Goal: Transaction & Acquisition: Purchase product/service

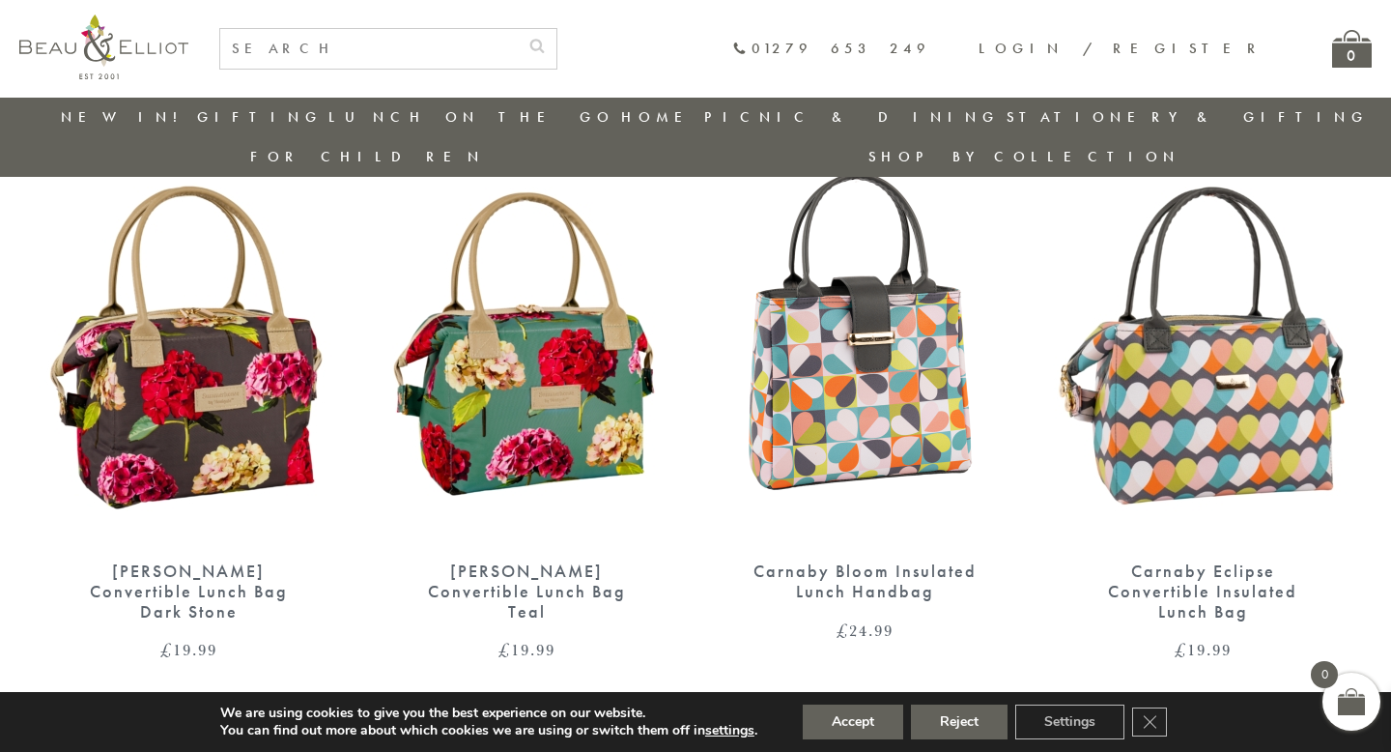
scroll to position [743, 0]
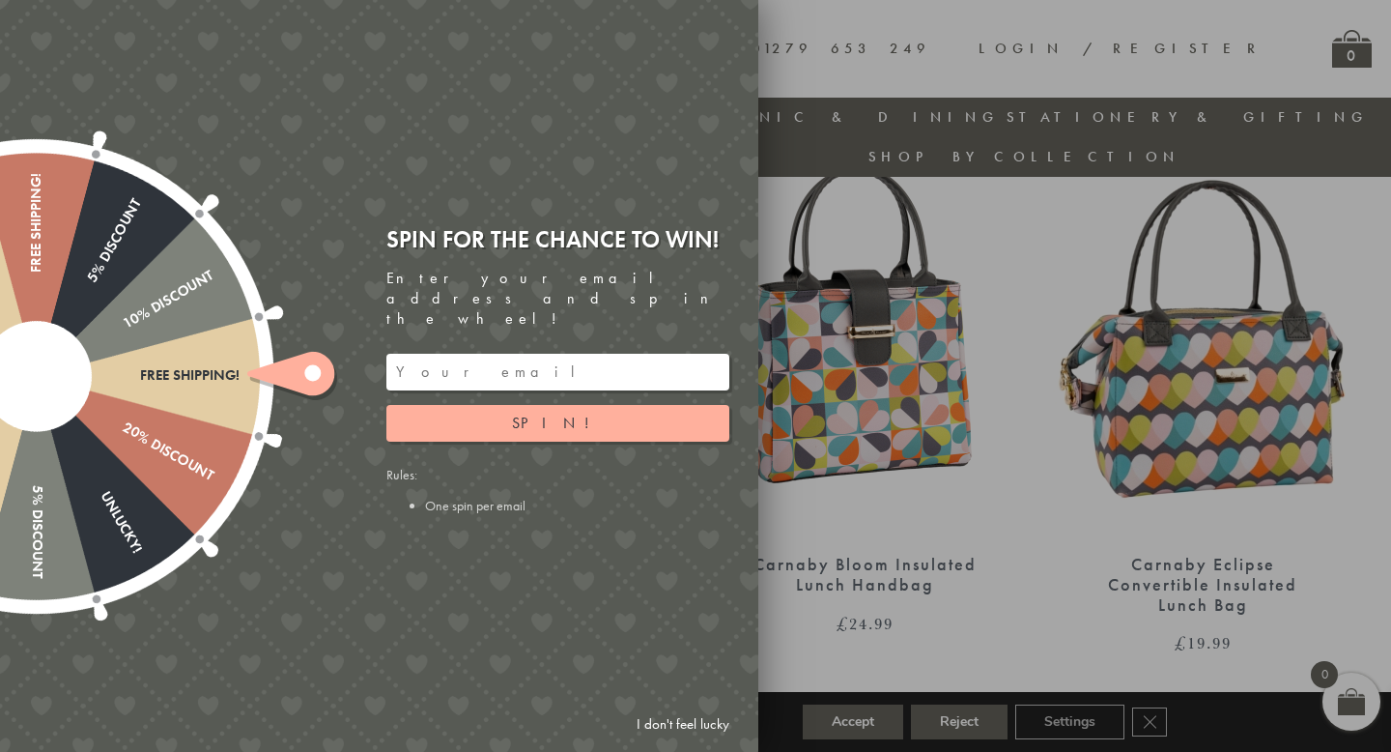
click at [515, 358] on input "email" at bounding box center [557, 372] width 343 height 37
click at [511, 422] on div "Spin for the chance to win! Enter your email address and spin the wheel! abi_ga…" at bounding box center [557, 369] width 343 height 290
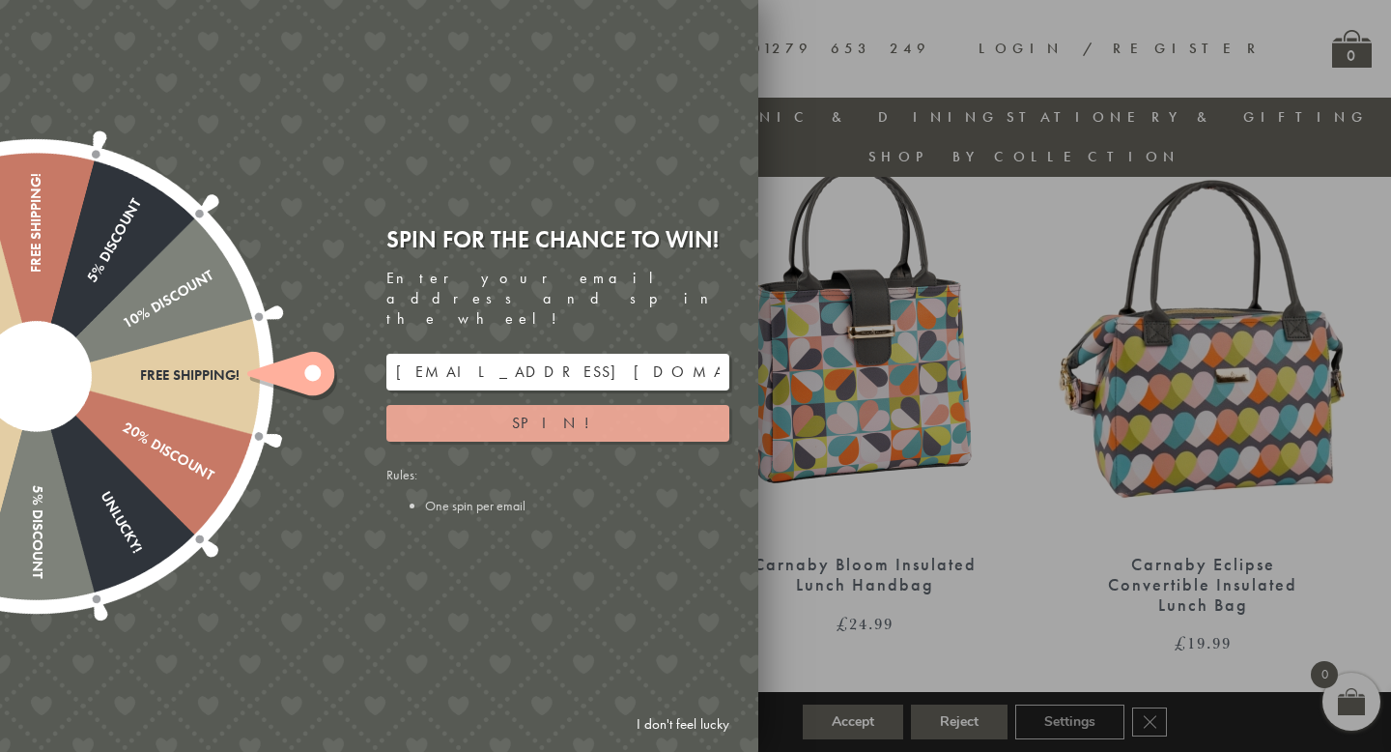
click at [534, 407] on button "Spin!" at bounding box center [557, 423] width 343 height 37
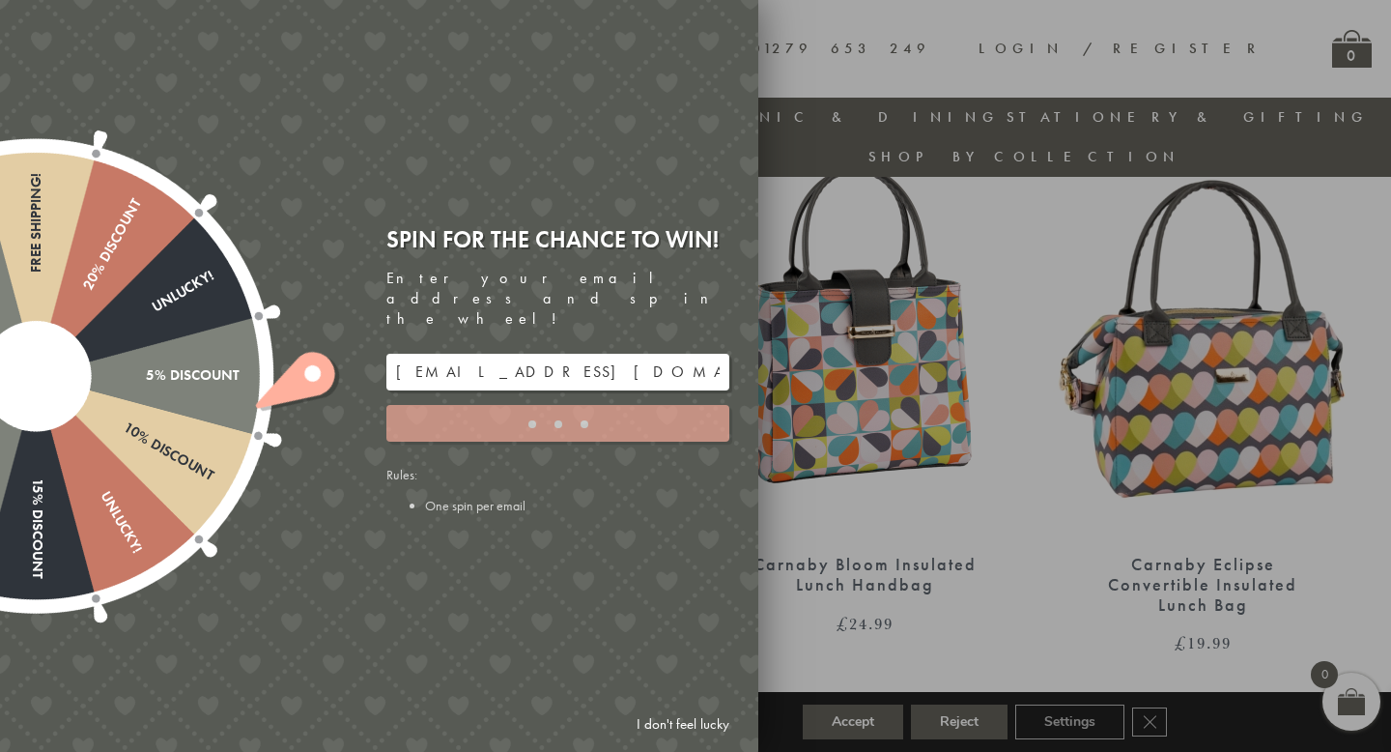
type input "886PH4TT"
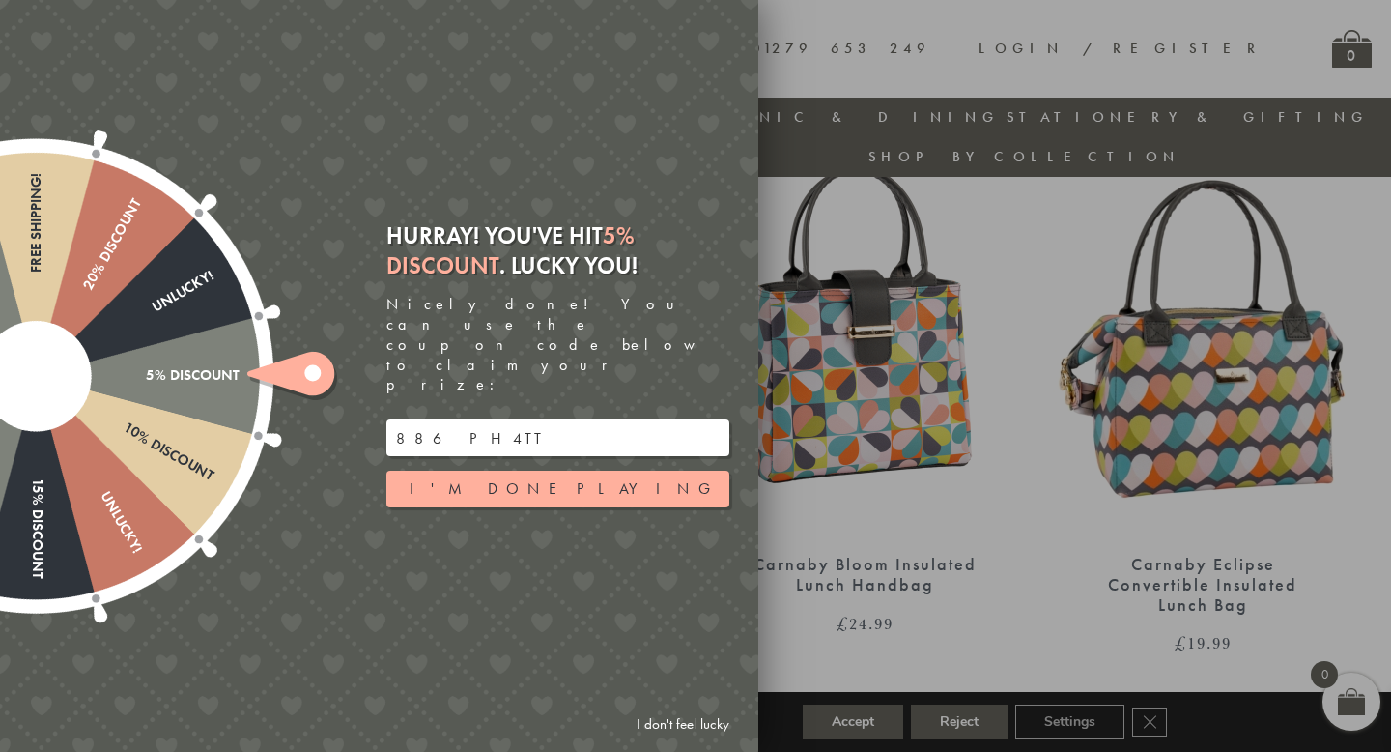
drag, startPoint x: 480, startPoint y: 401, endPoint x: 377, endPoint y: 401, distance: 103.4
click at [377, 401] on div "Hurray! You've hit 5% Discount . Lucky you! Nicely done! You can use the coupon…" at bounding box center [565, 376] width 386 height 340
click at [504, 470] on button "I'm done playing" at bounding box center [557, 488] width 343 height 37
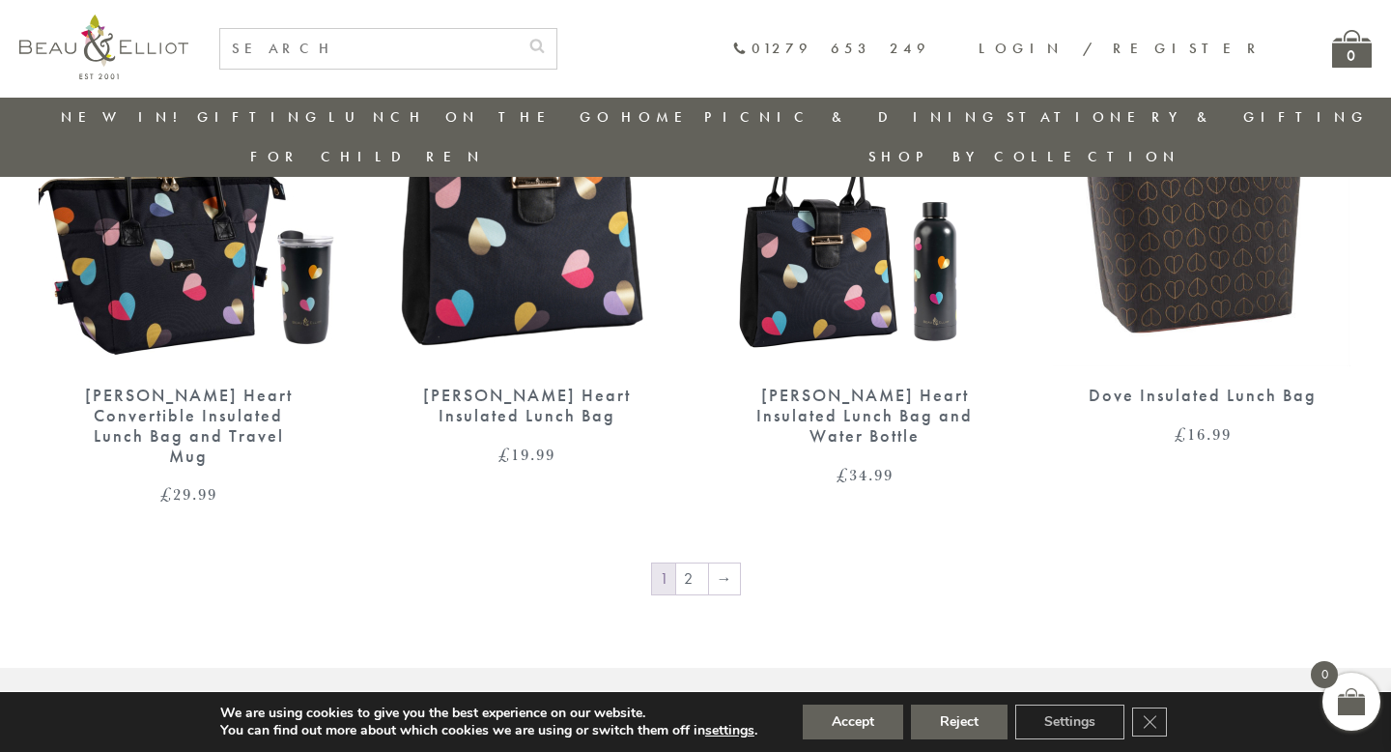
scroll to position [3280, 0]
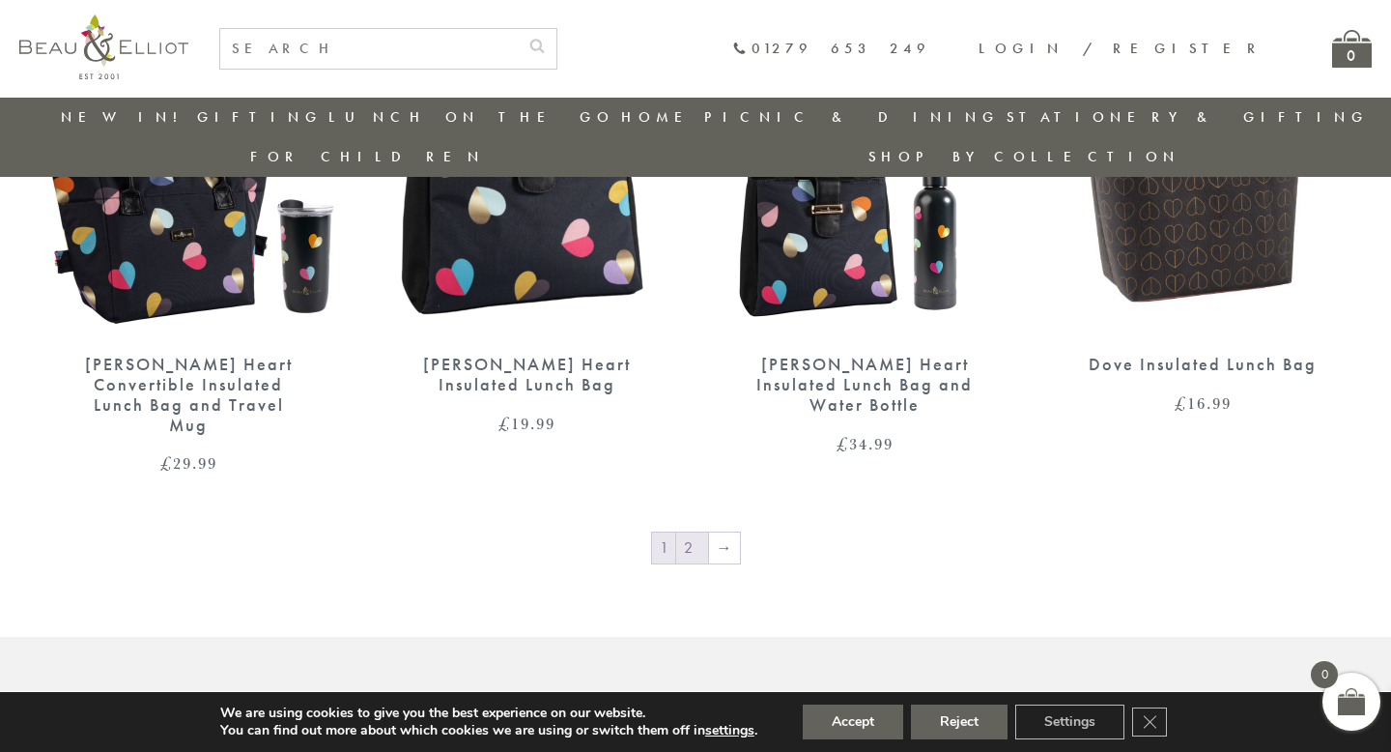
click at [690, 532] on link "2" at bounding box center [692, 547] width 32 height 31
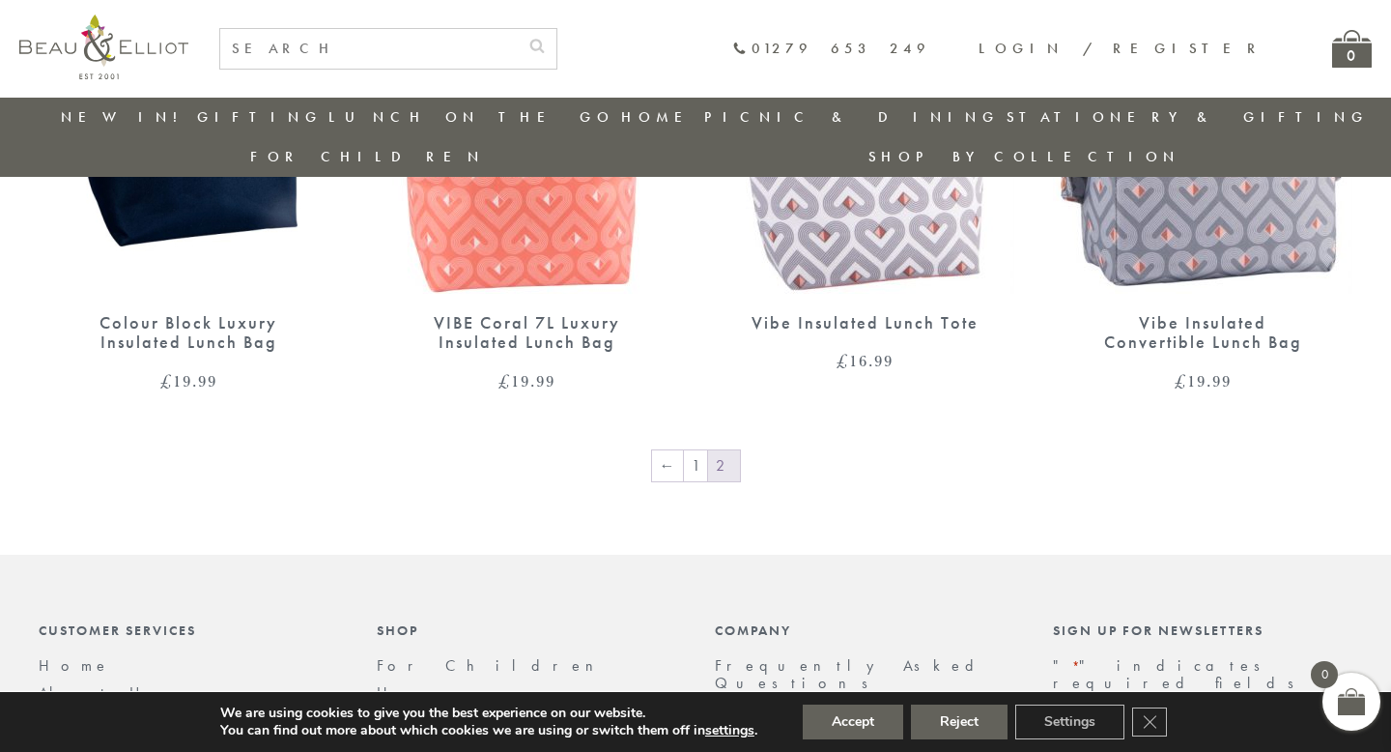
scroll to position [1553, 0]
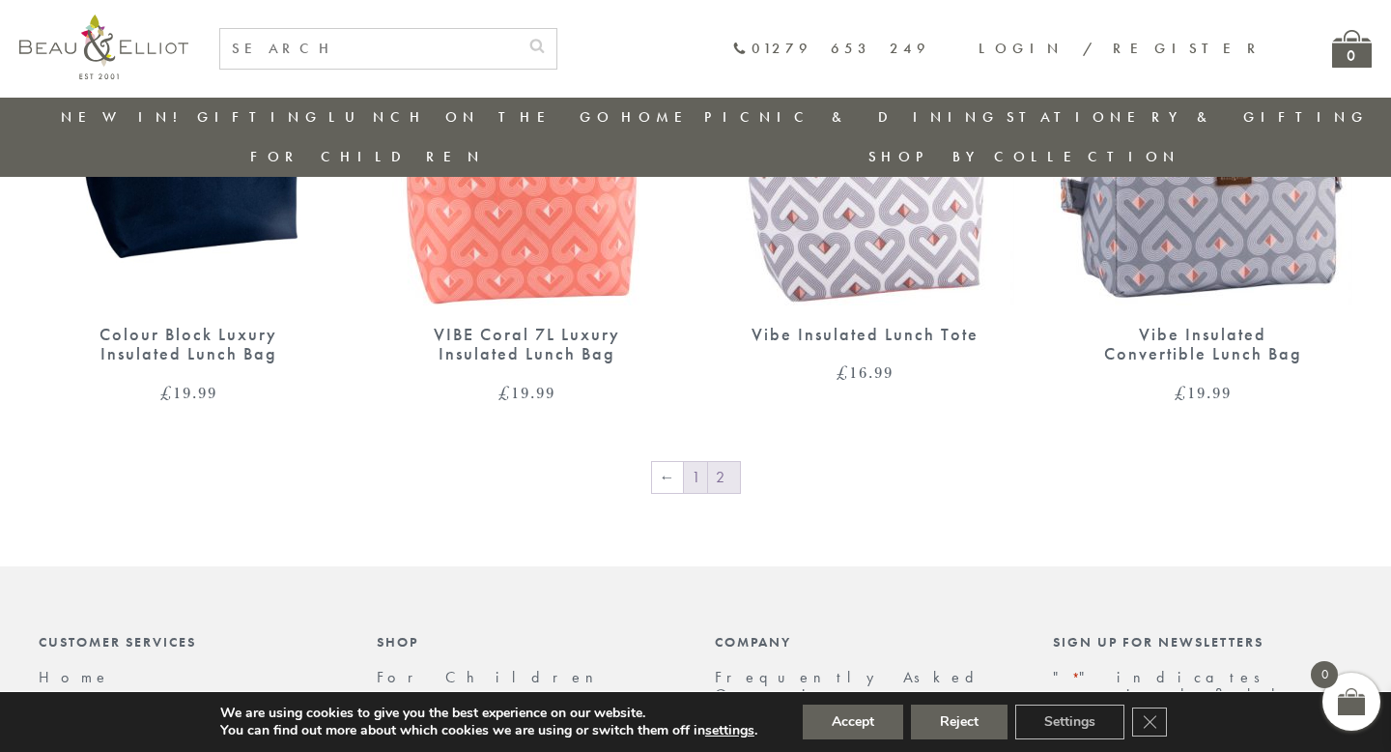
click at [694, 462] on link "1" at bounding box center [695, 477] width 23 height 31
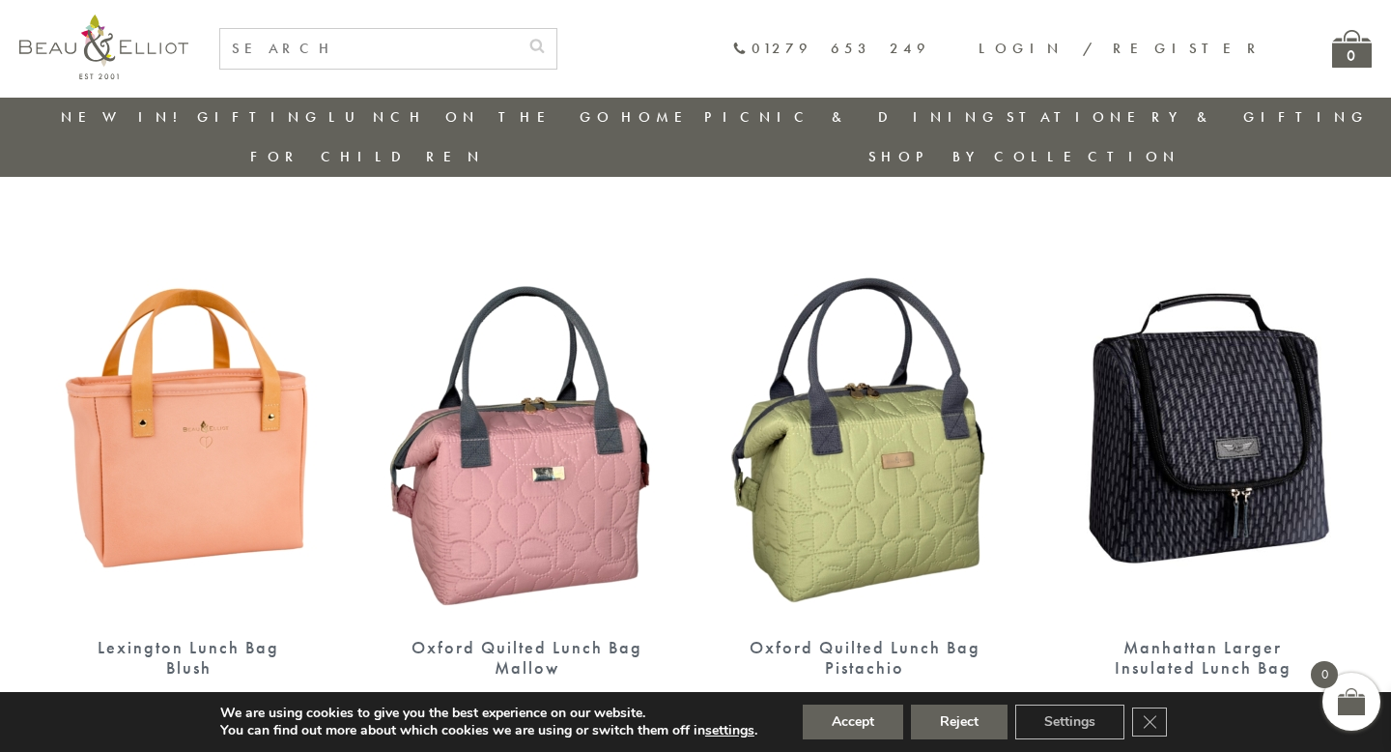
scroll to position [1862, 0]
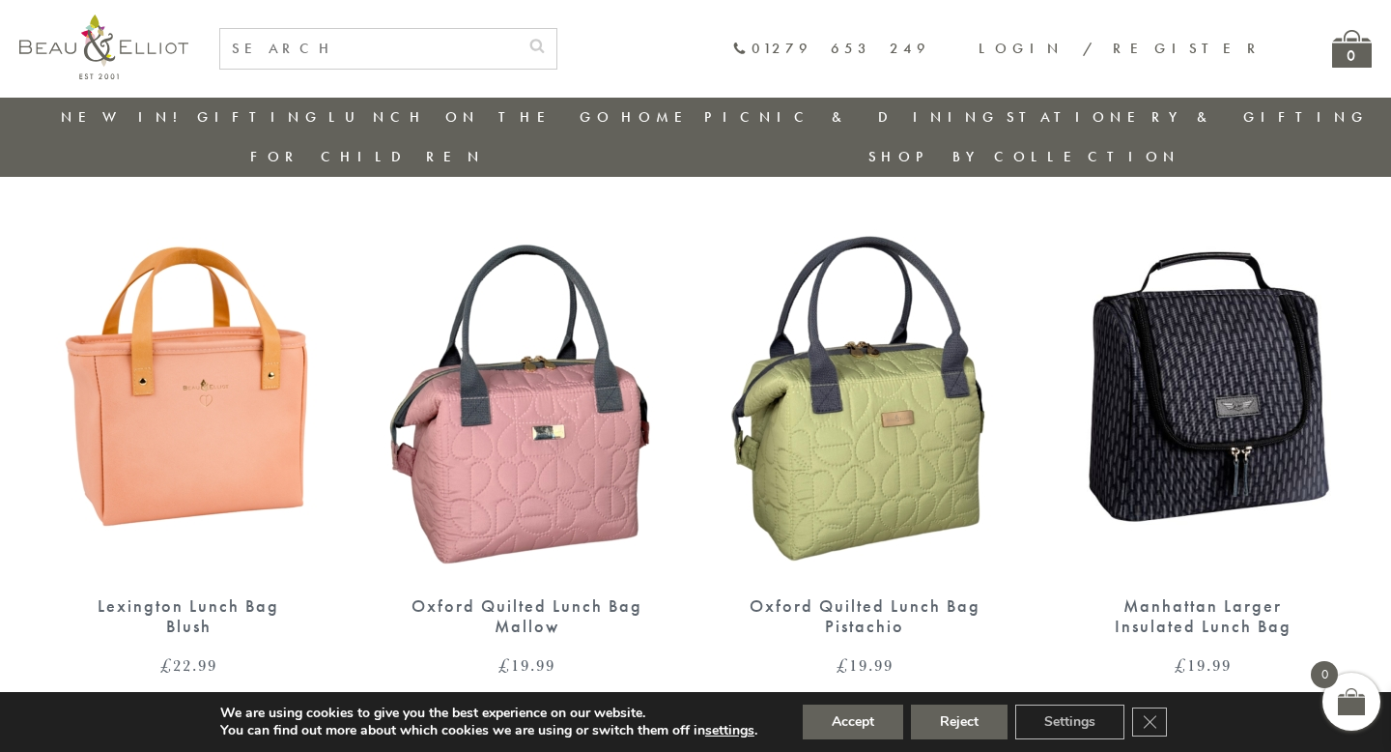
click at [875, 464] on img at bounding box center [864, 383] width 299 height 386
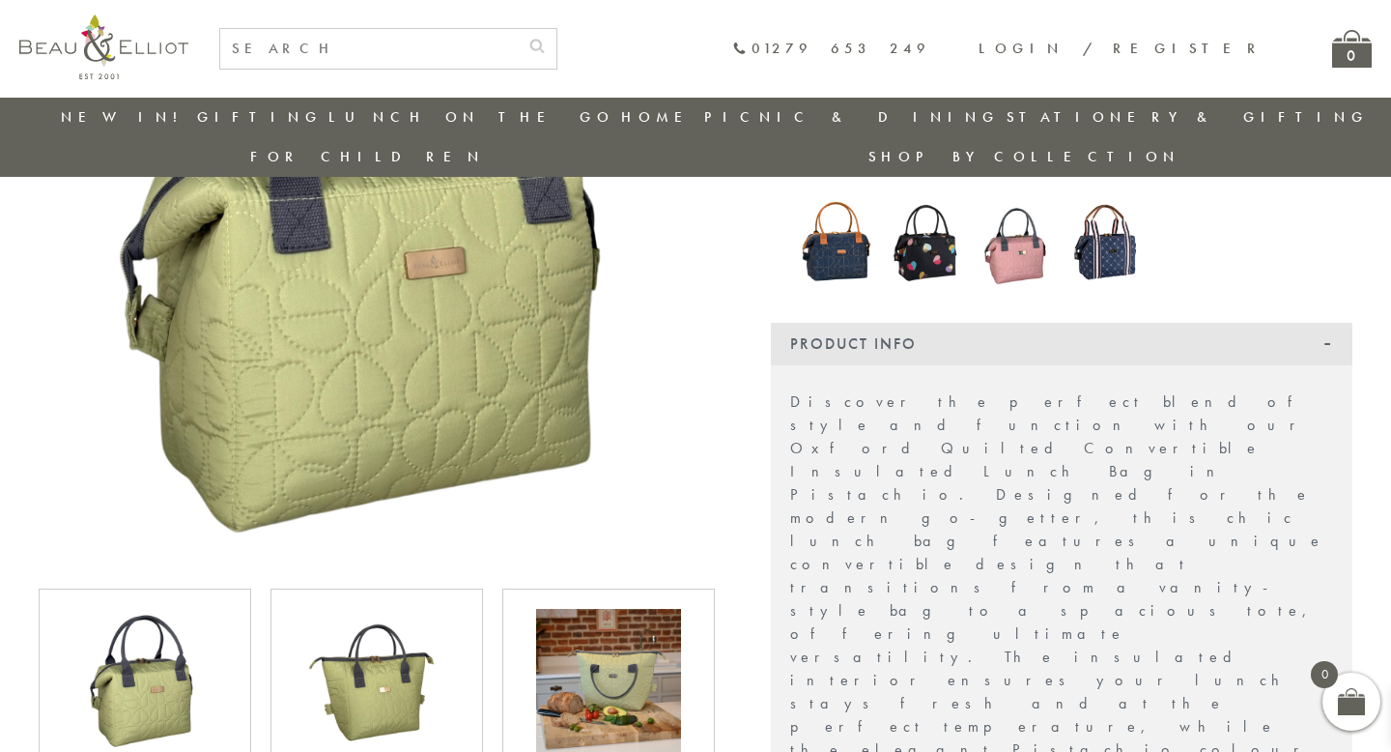
scroll to position [496, 0]
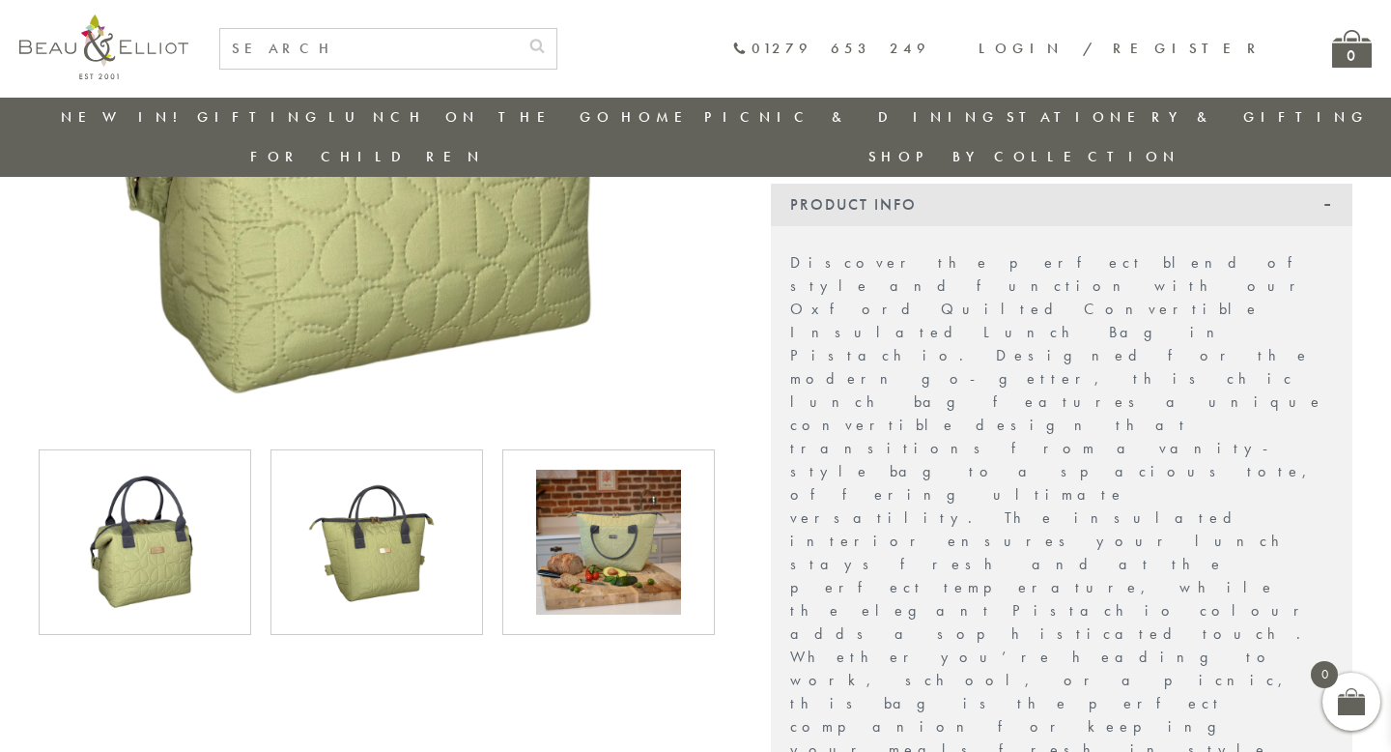
click at [606, 503] on img at bounding box center [608, 542] width 145 height 145
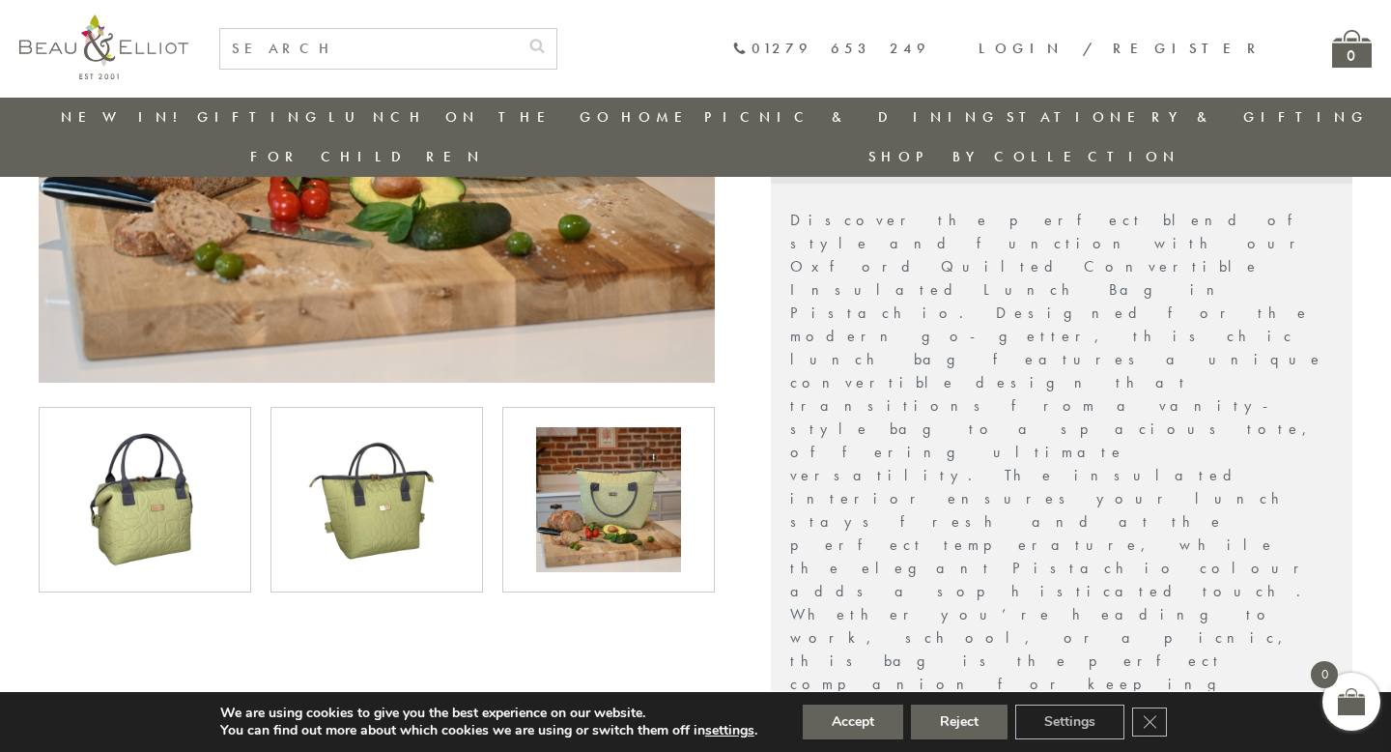
scroll to position [557, 0]
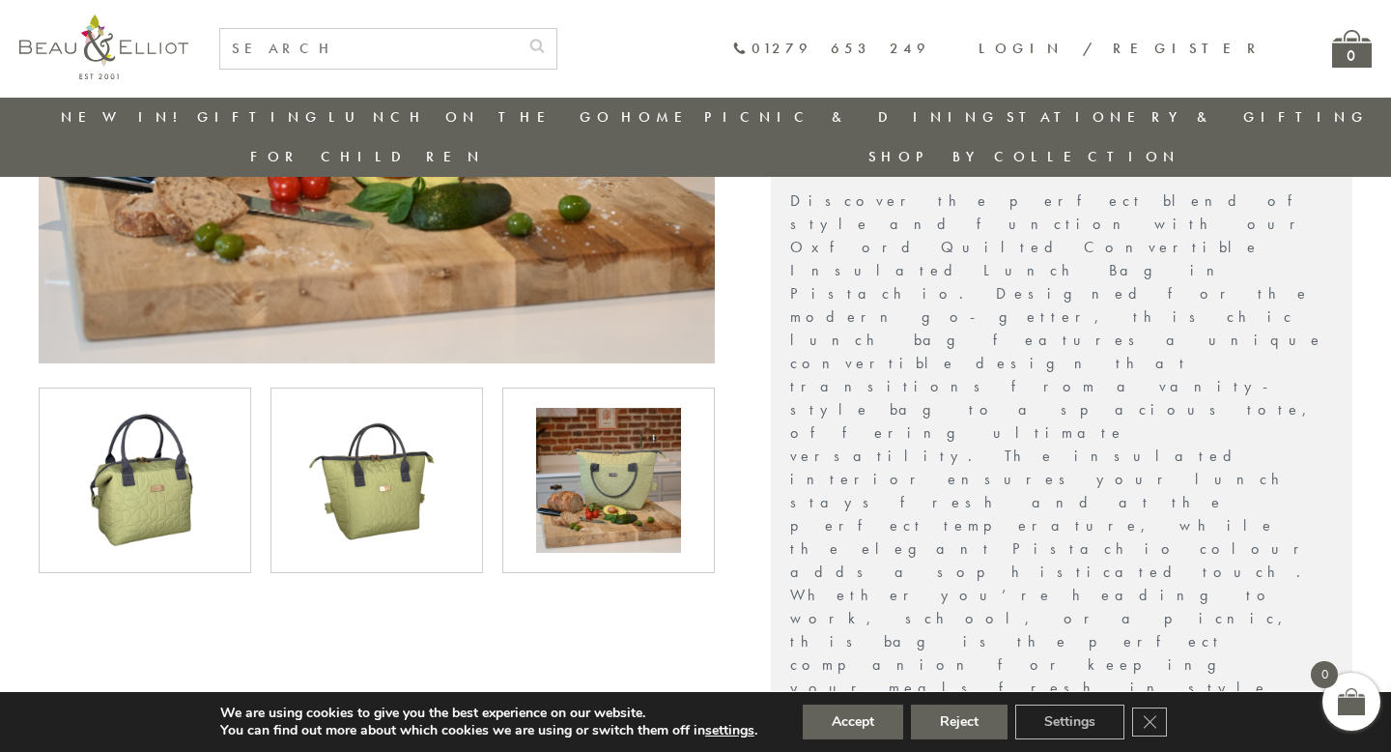
click at [426, 474] on img at bounding box center [376, 480] width 145 height 145
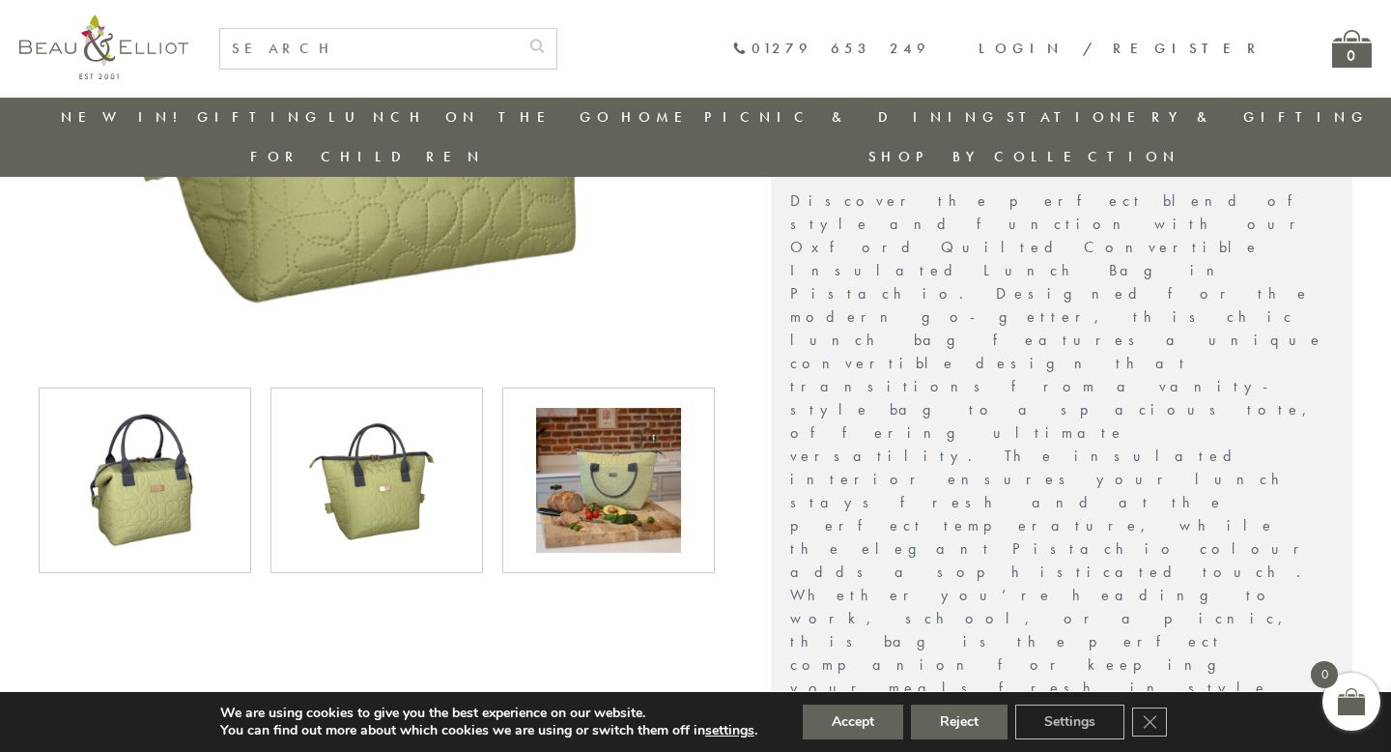
click at [185, 485] on img at bounding box center [144, 480] width 145 height 145
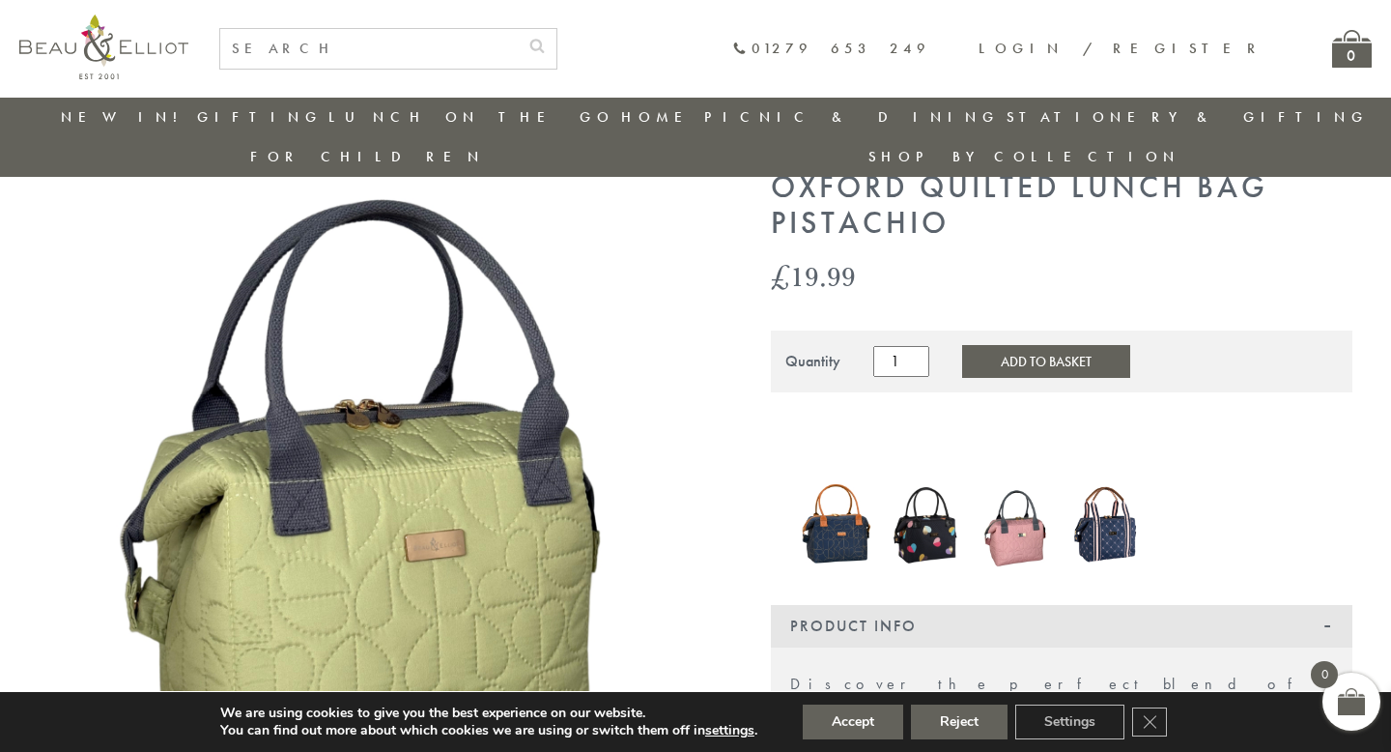
scroll to position [94, 0]
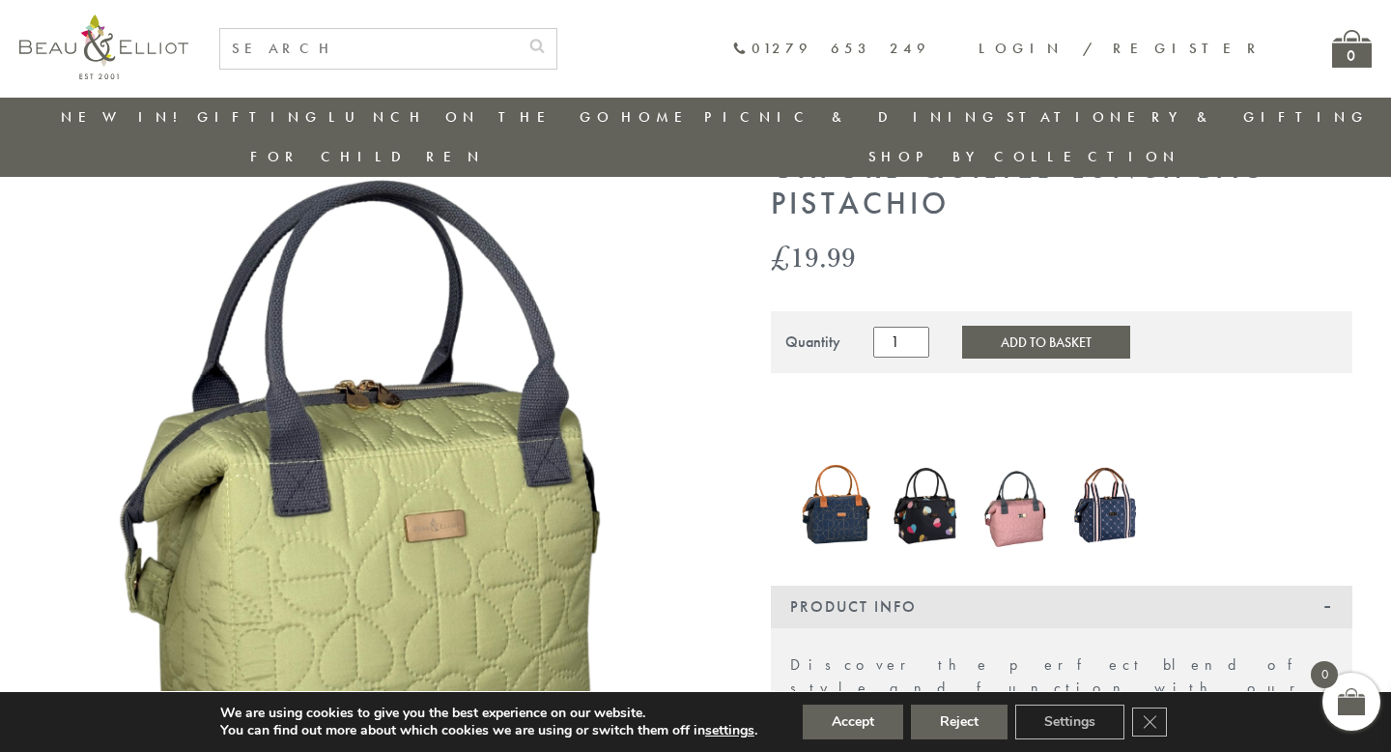
click at [991, 326] on button "Add to Basket" at bounding box center [1046, 342] width 168 height 33
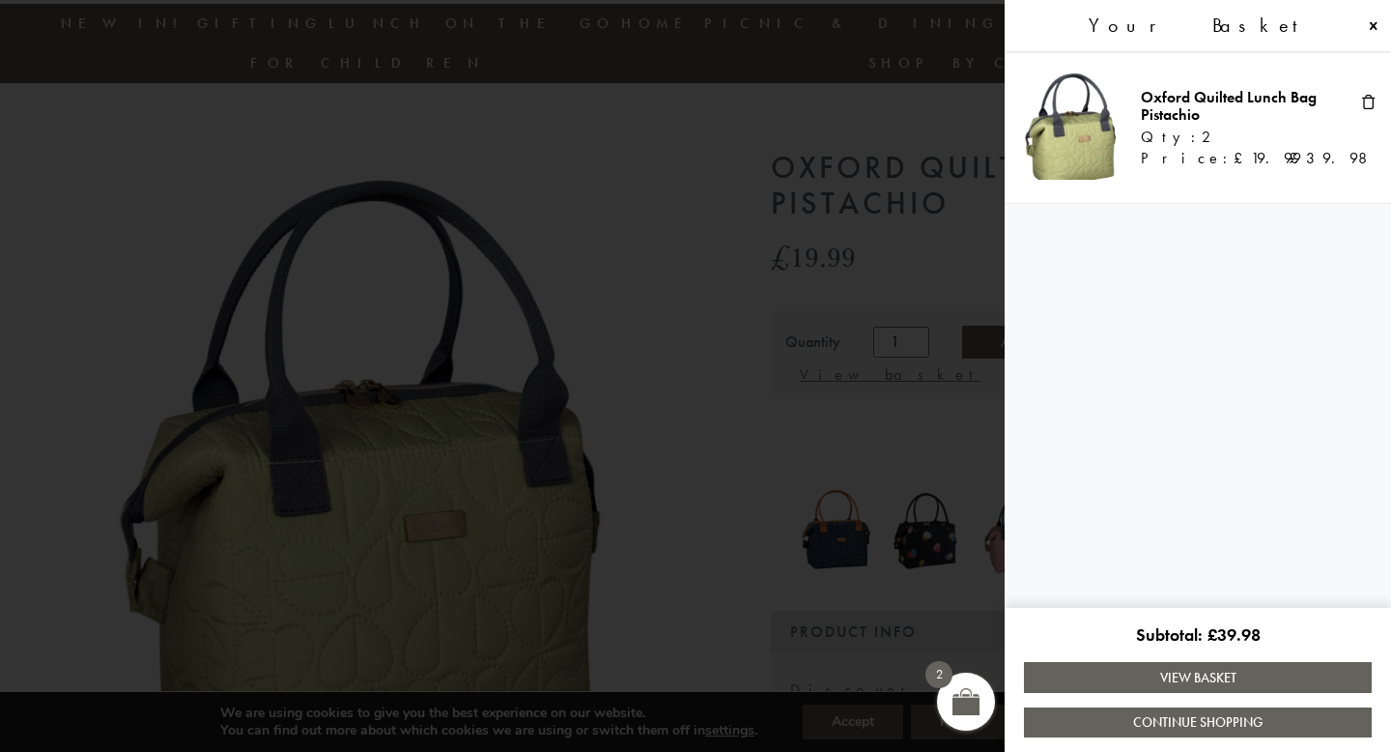
click at [1127, 678] on link "View Basket" at bounding box center [1198, 677] width 348 height 30
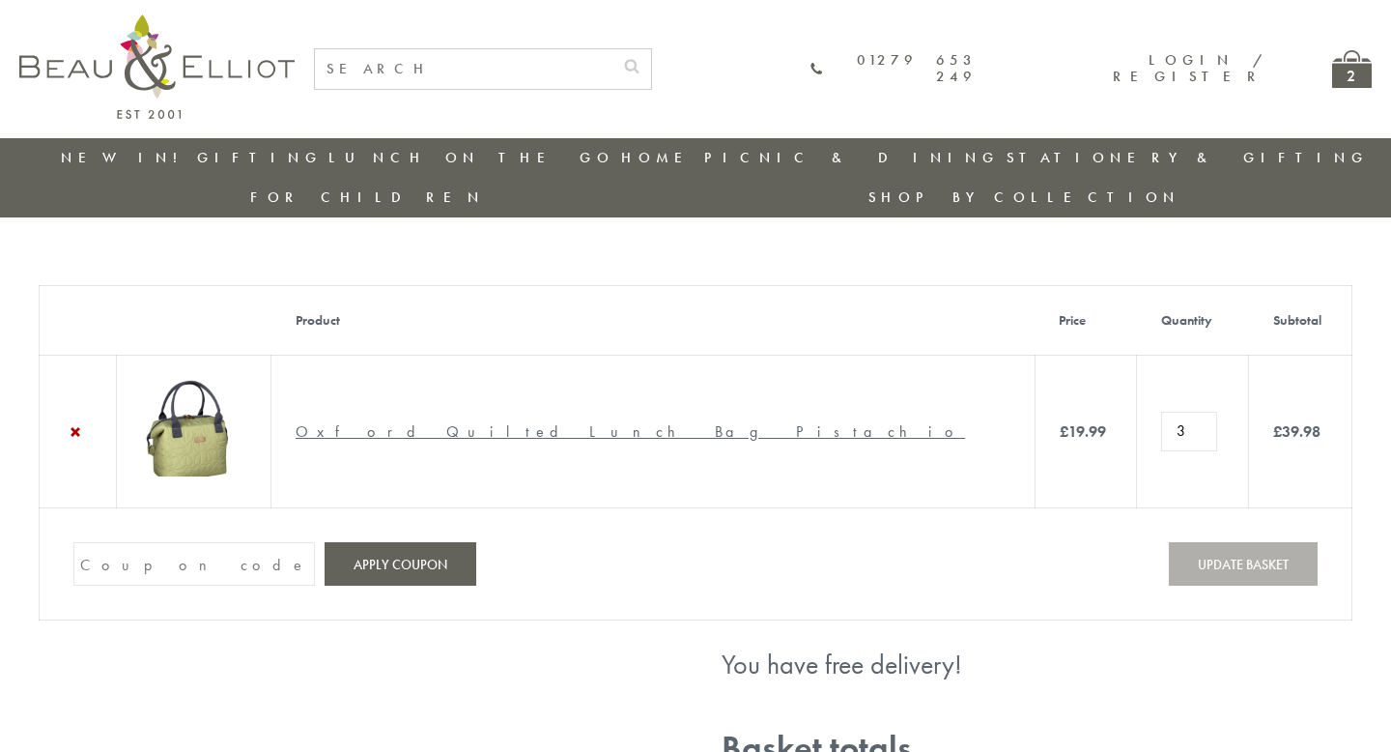
click at [1161, 412] on input "3" at bounding box center [1189, 431] width 56 height 39
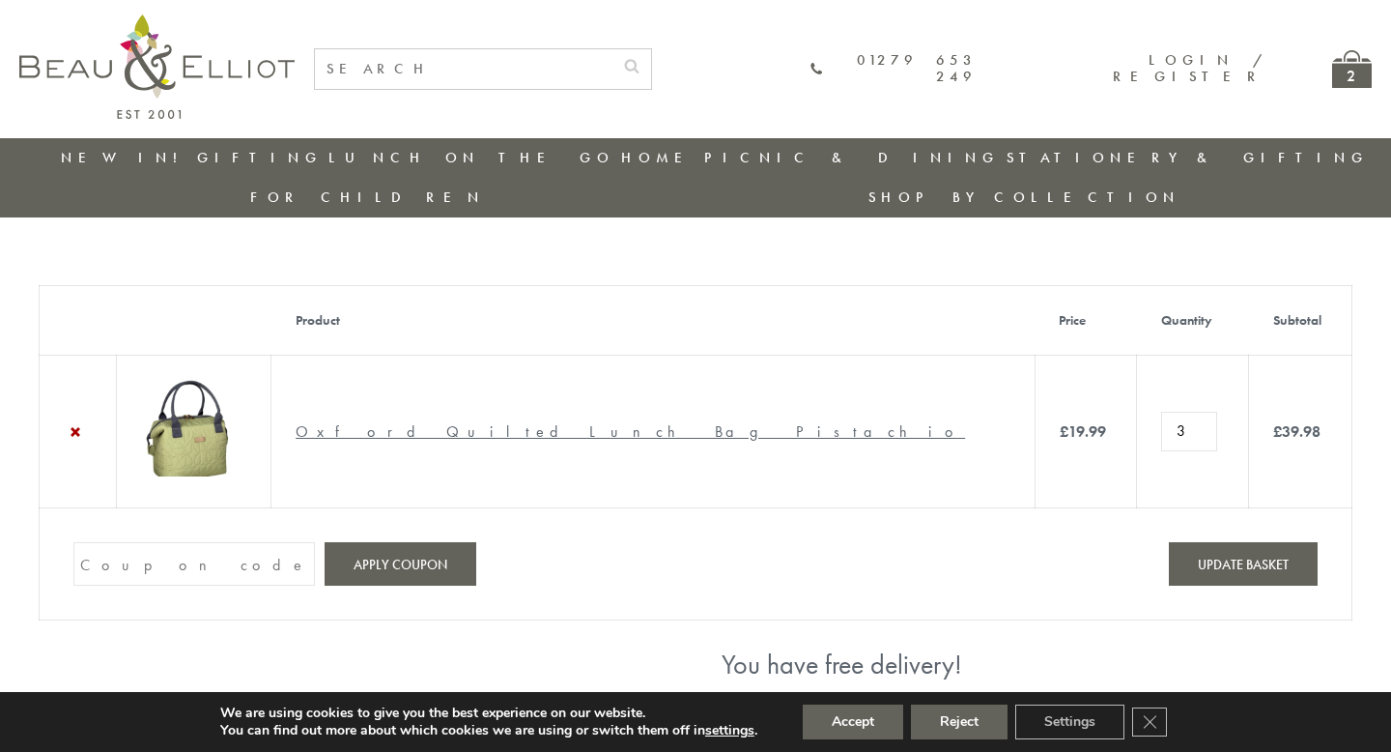
click at [1161, 412] on input "3" at bounding box center [1189, 431] width 56 height 39
click at [1161, 412] on input "2" at bounding box center [1189, 431] width 56 height 39
type input "1"
click at [1161, 412] on input "1" at bounding box center [1189, 431] width 56 height 39
click at [1193, 542] on button "Update basket" at bounding box center [1243, 563] width 149 height 43
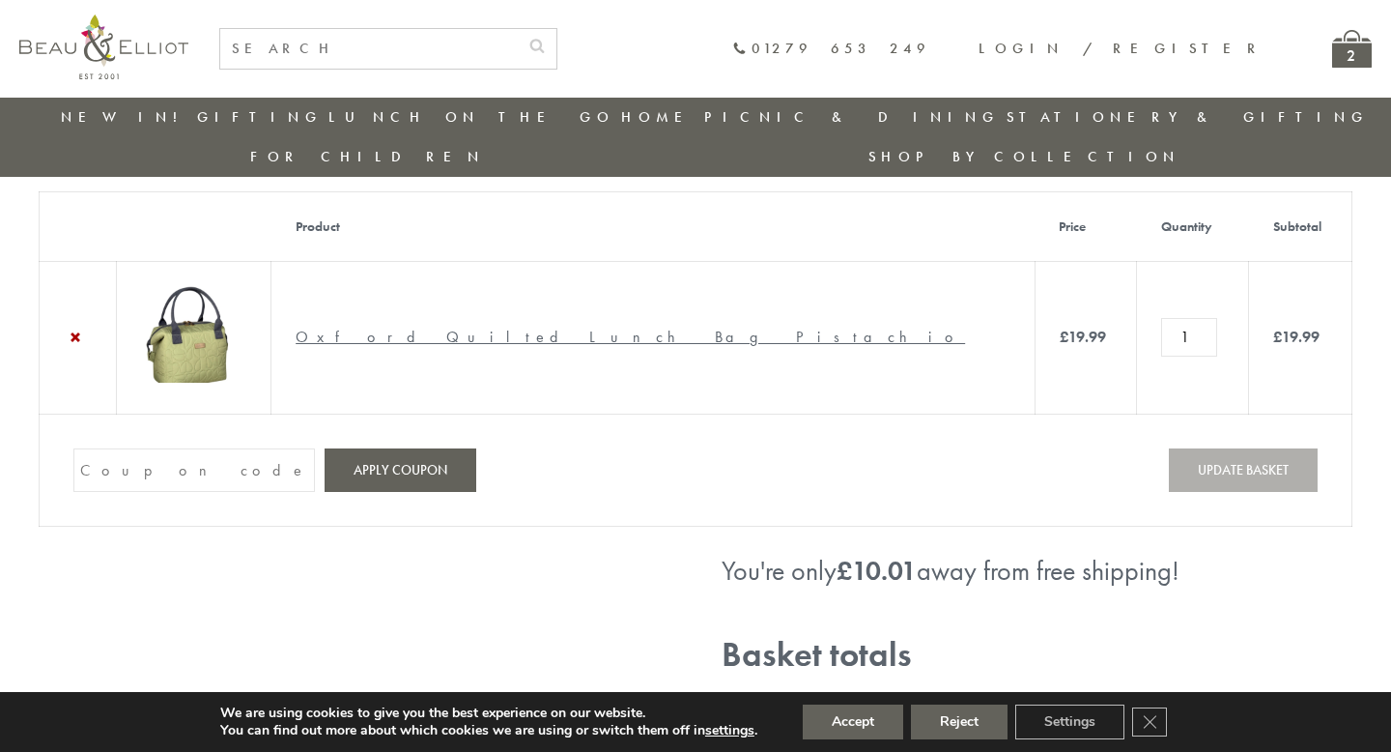
scroll to position [148, 0]
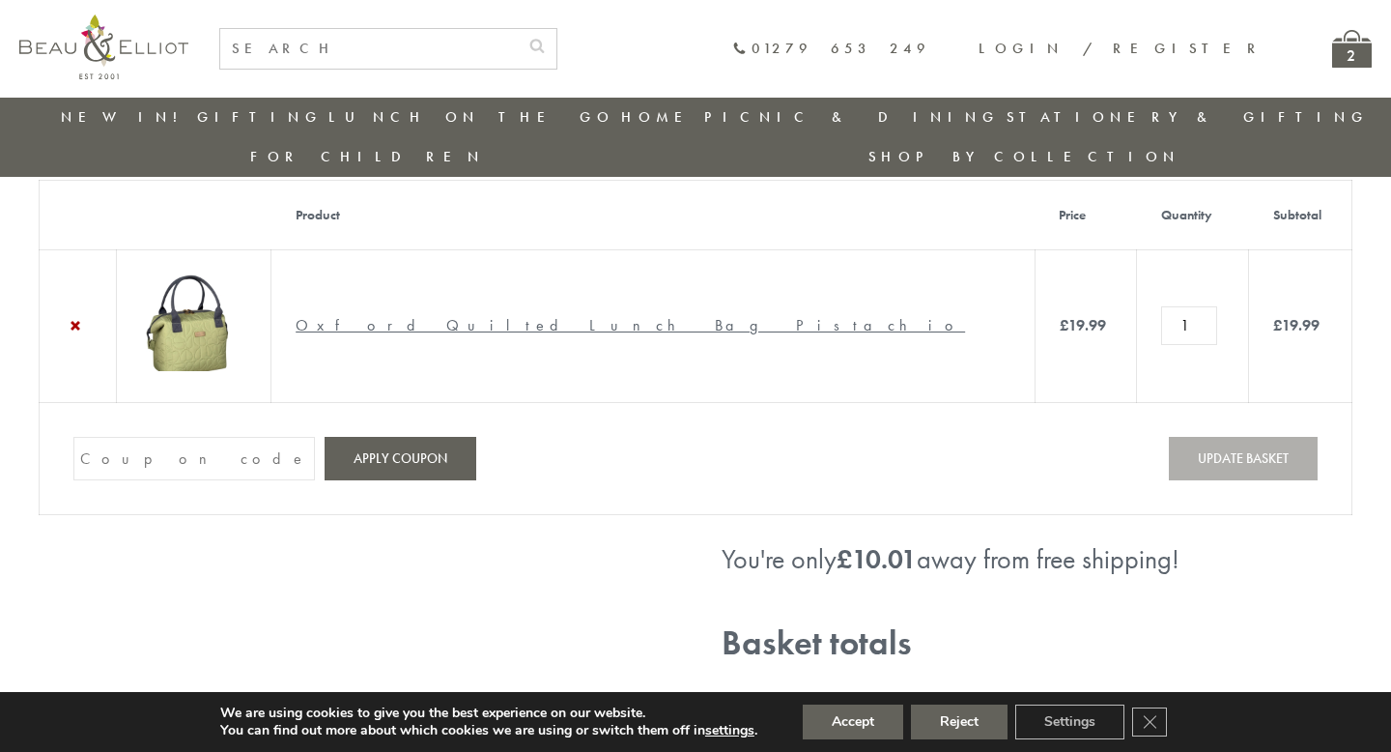
paste input "886PH4TT"
type input "886PH4TT"
click at [374, 437] on button "Apply coupon" at bounding box center [401, 458] width 152 height 43
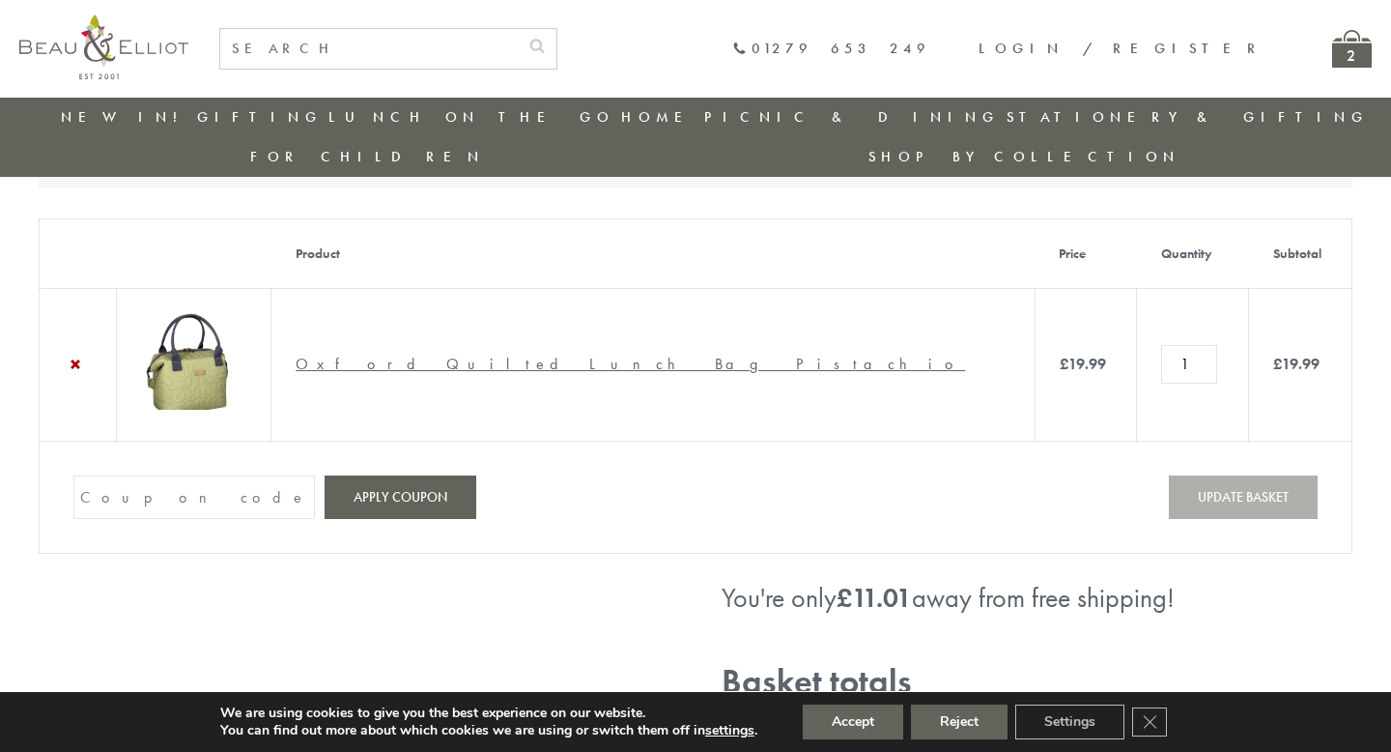
scroll to position [107, 0]
click at [212, 477] on input "Coupon:" at bounding box center [194, 498] width 242 height 43
click at [210, 477] on input "Coupon:" at bounding box center [194, 498] width 242 height 43
paste input "886PH4TT"
type input "886PH4TT"
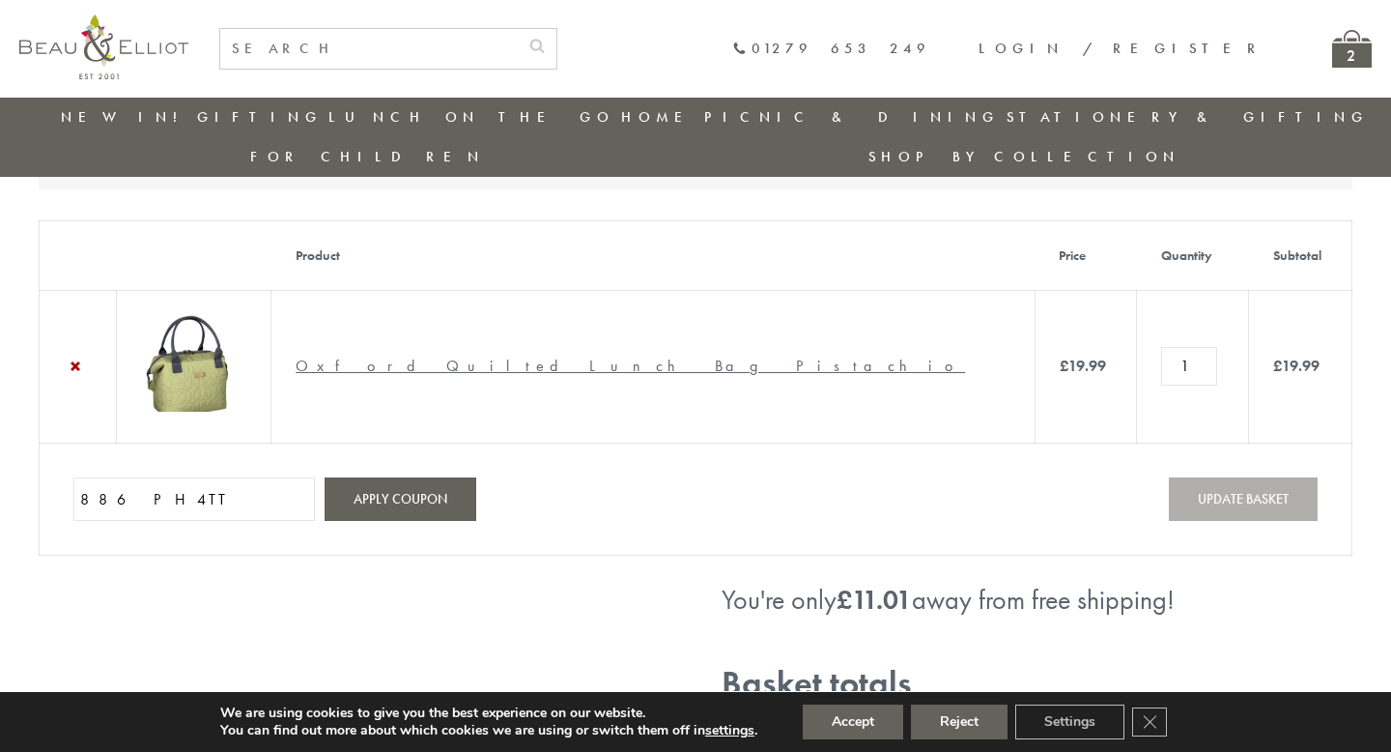
drag, startPoint x: 268, startPoint y: 466, endPoint x: 39, endPoint y: 463, distance: 229.0
click at [40, 464] on td "Coupon: 886PH4TT Apply coupon Update basket" at bounding box center [696, 498] width 1313 height 112
